Goal: Task Accomplishment & Management: Use online tool/utility

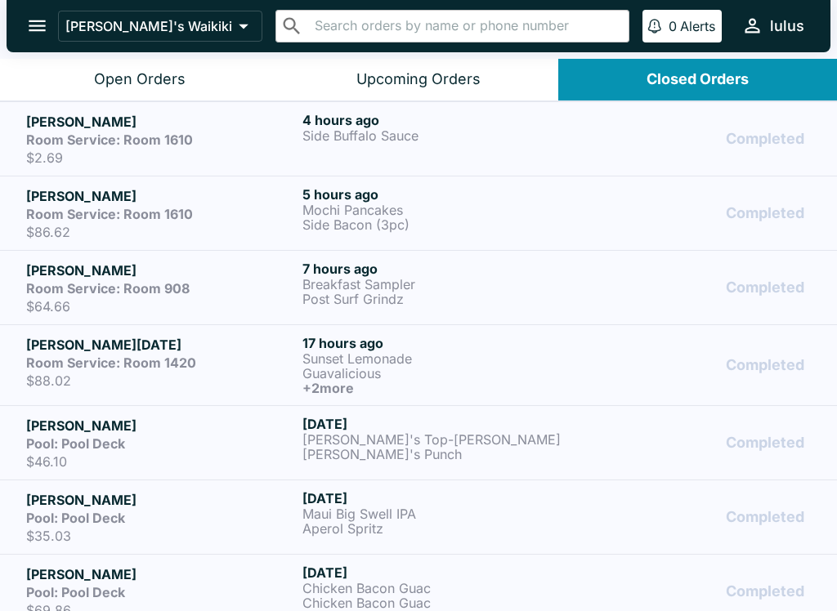
scroll to position [2, 0]
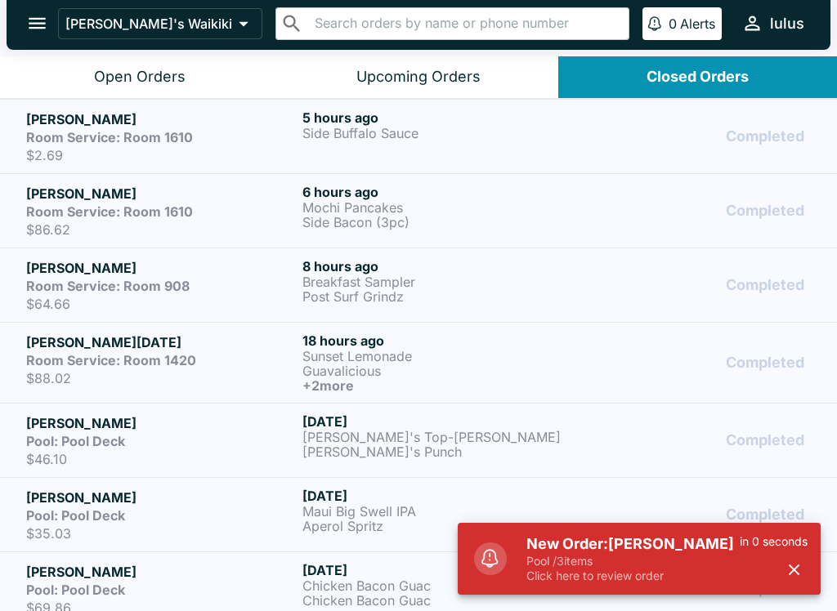
click at [625, 574] on p "Click here to review order" at bounding box center [632, 576] width 213 height 15
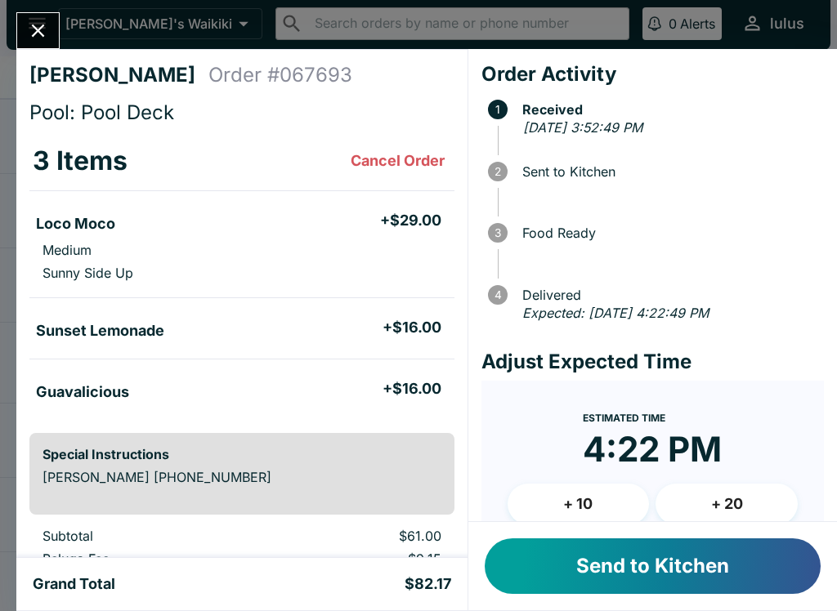
click at [596, 550] on button "Send to Kitchen" at bounding box center [653, 567] width 336 height 56
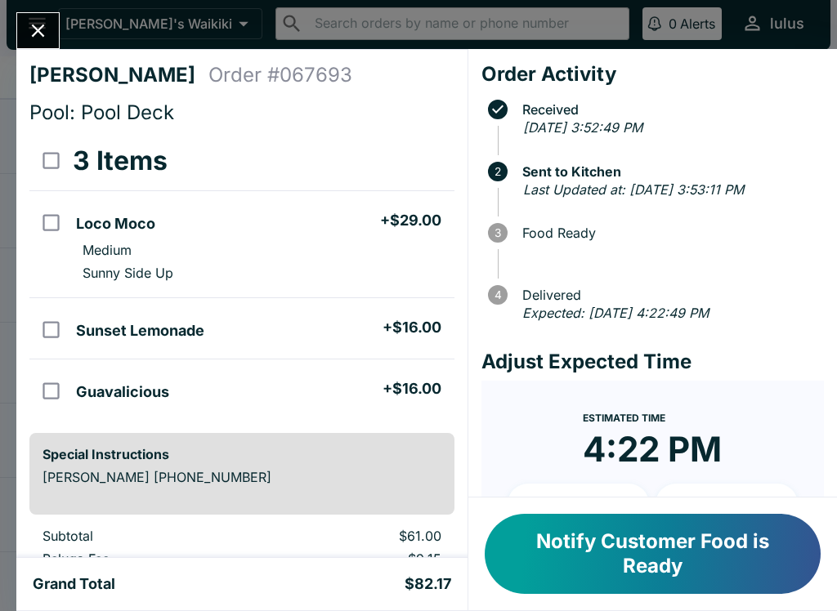
click at [621, 578] on button "Notify Customer Food is Ready" at bounding box center [653, 554] width 336 height 80
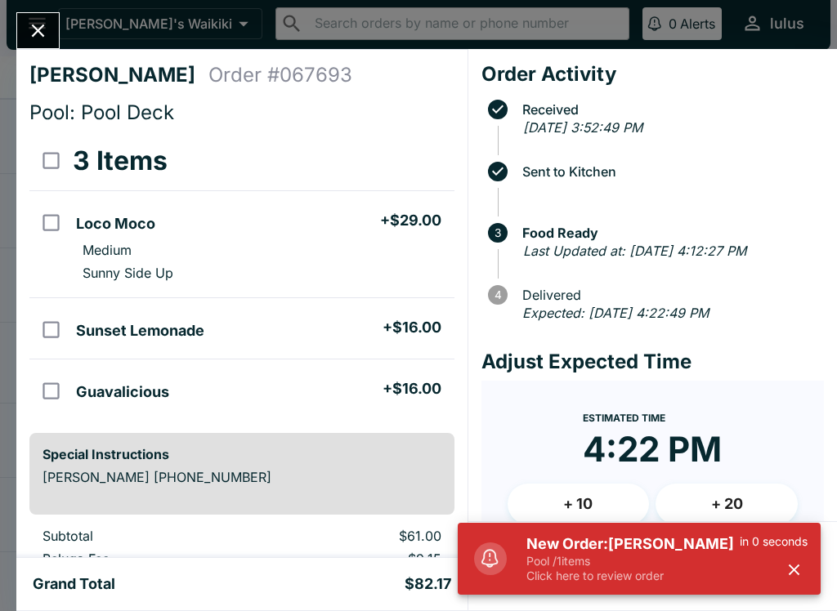
click at [610, 550] on h5 "New Order: [PERSON_NAME]" at bounding box center [632, 544] width 213 height 20
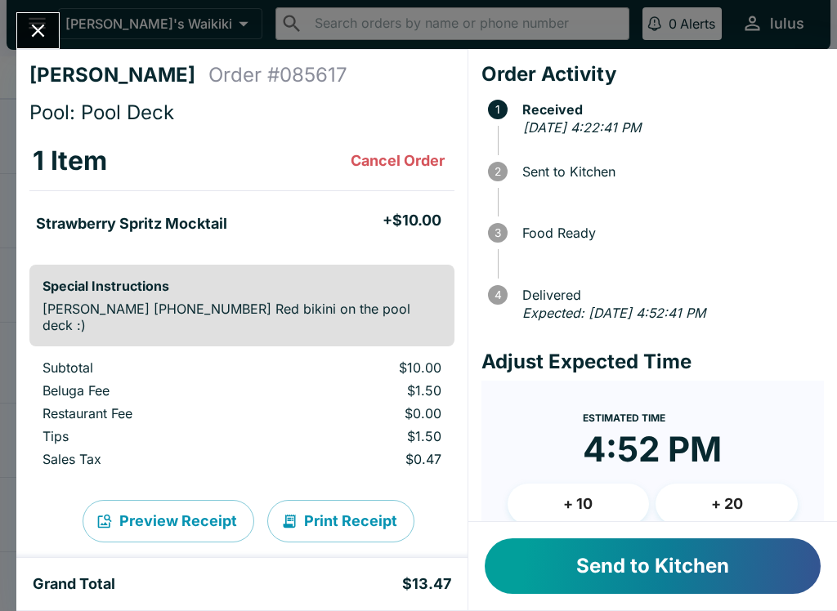
click at [662, 567] on button "Send to Kitchen" at bounding box center [653, 567] width 336 height 56
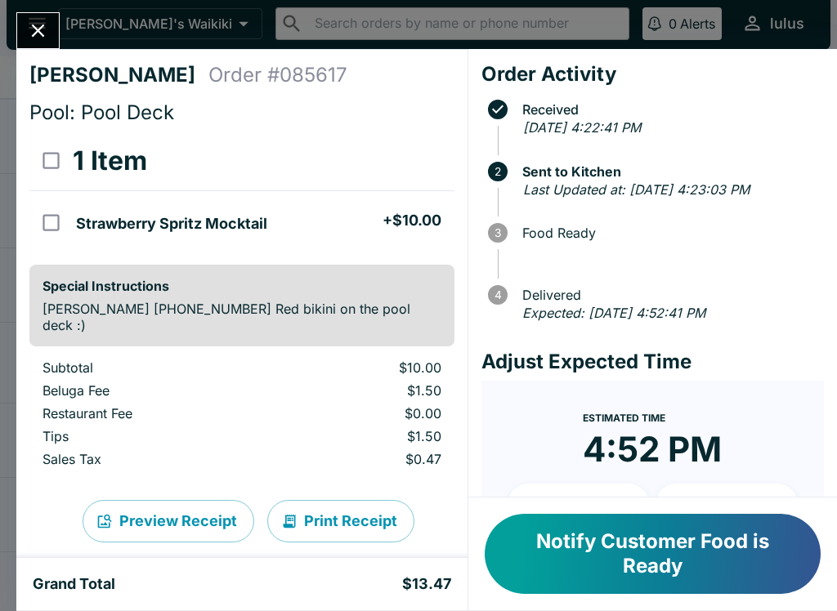
click at [744, 566] on button "Notify Customer Food is Ready" at bounding box center [653, 554] width 336 height 80
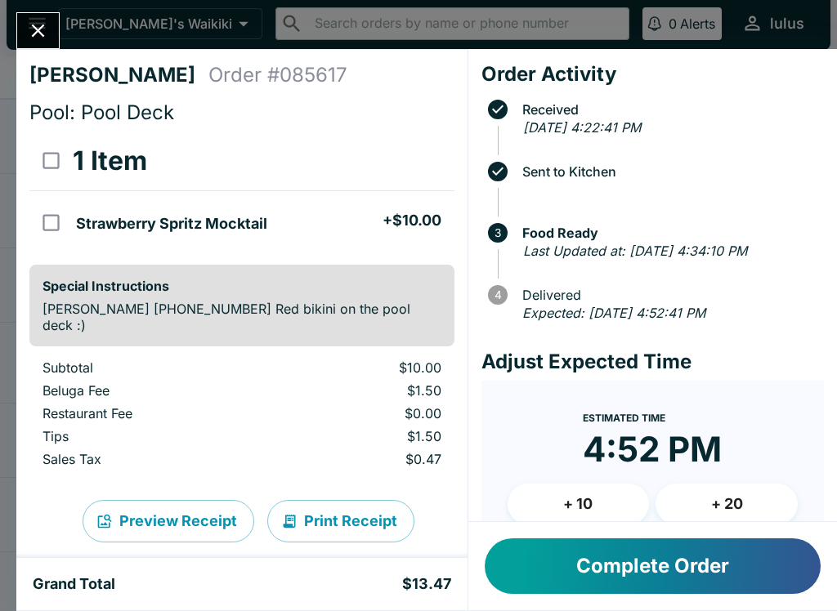
click at [687, 559] on button "Complete Order" at bounding box center [653, 567] width 336 height 56
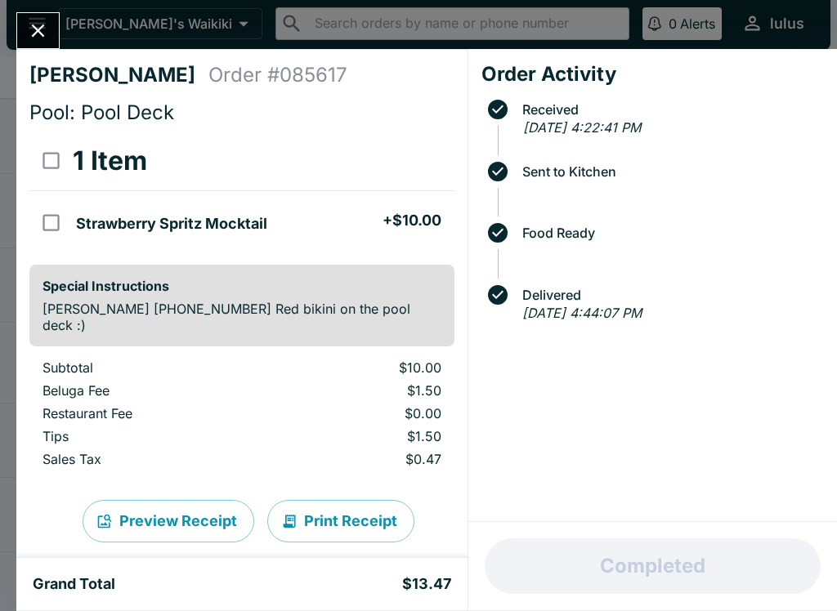
click at [27, 65] on div "[PERSON_NAME] Order # 085617 Pool: Pool Deck 1 Item Strawberry Spritz Mocktail …" at bounding box center [241, 303] width 451 height 509
click at [40, 23] on icon "Close" at bounding box center [38, 31] width 22 height 22
